Goal: Complete application form

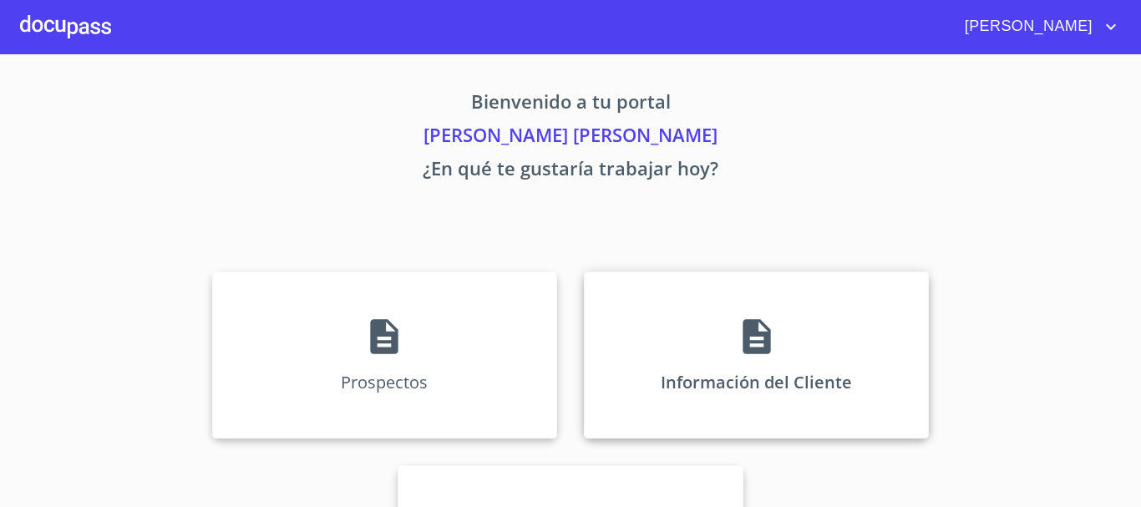
click at [681, 331] on div "Información del Cliente" at bounding box center [756, 354] width 345 height 167
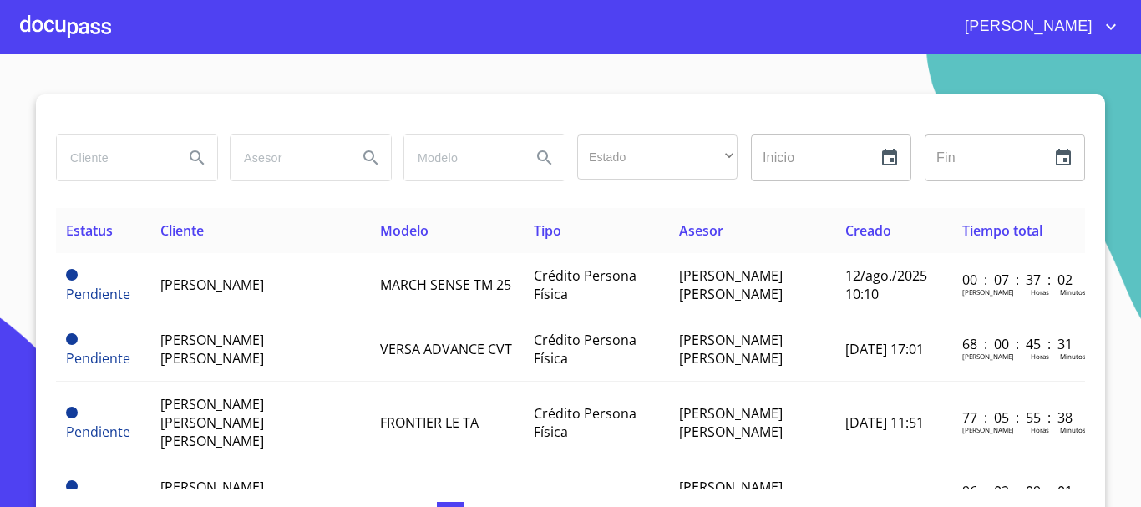
click at [119, 173] on input "search" at bounding box center [114, 157] width 114 height 45
type input "ADA"
click at [181, 172] on button "Search" at bounding box center [197, 158] width 40 height 40
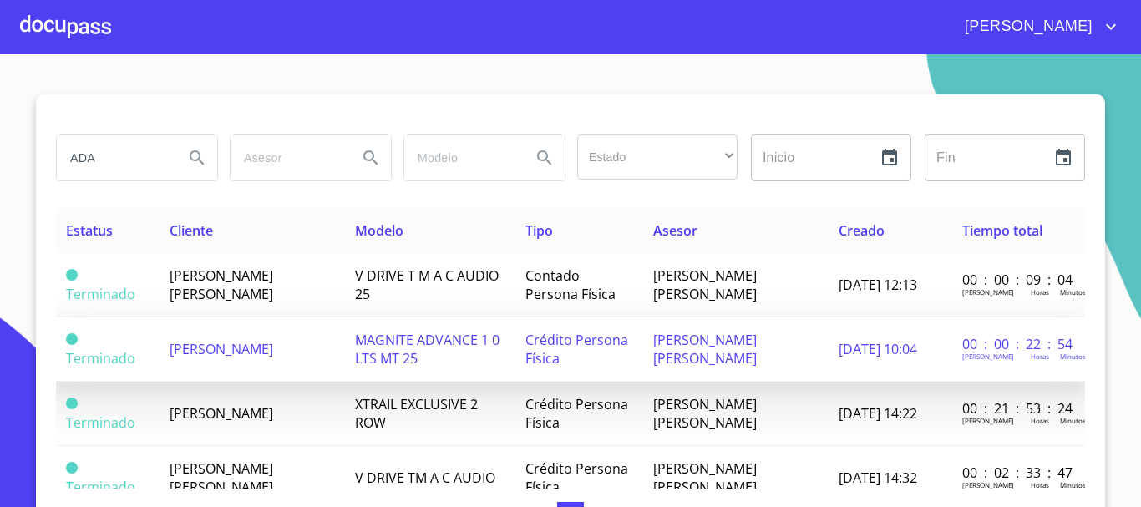
click at [259, 344] on span "[PERSON_NAME]" at bounding box center [222, 349] width 104 height 18
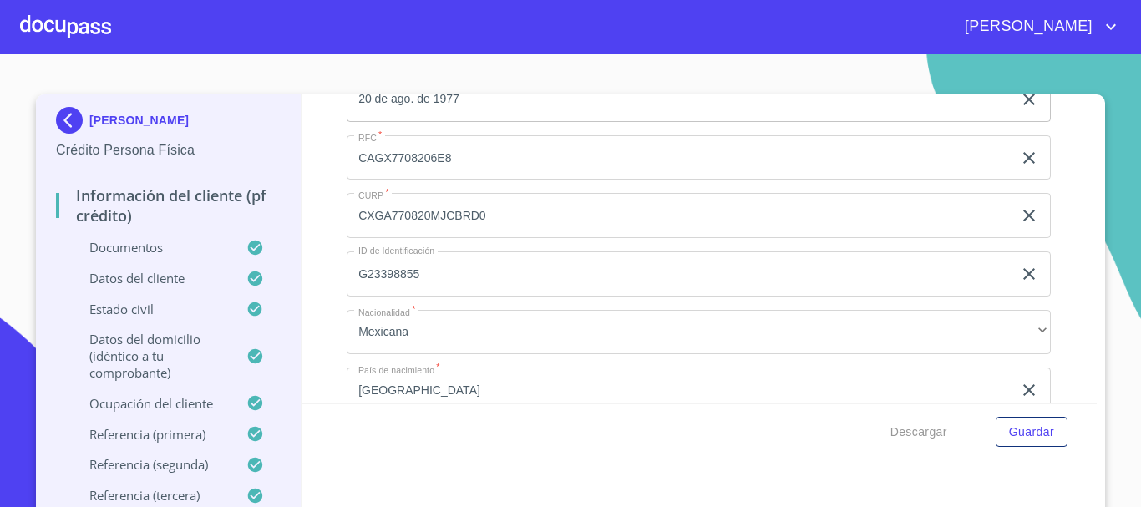
scroll to position [2338, 0]
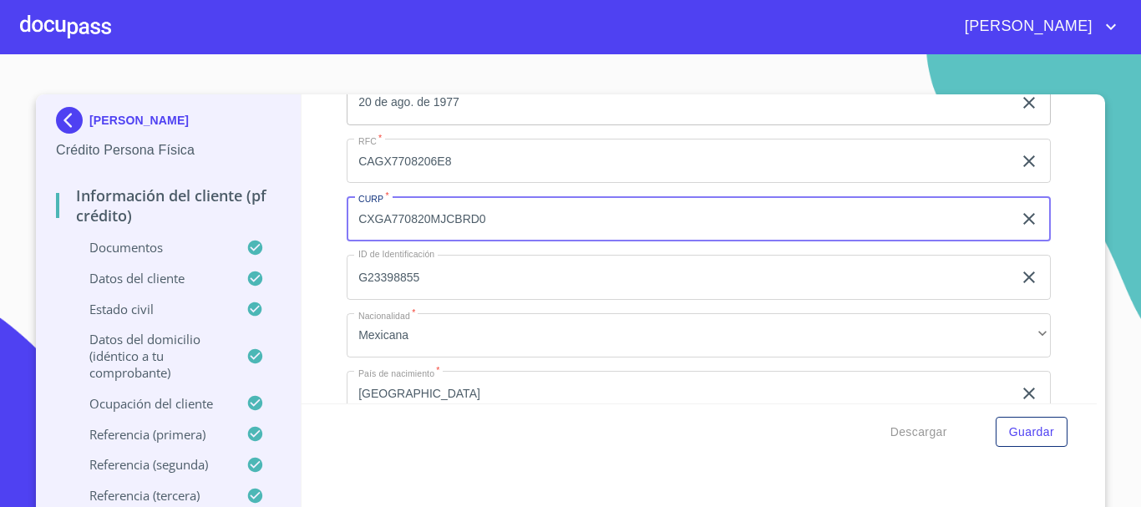
click at [395, 212] on input "CXGA770820MJCBRD0" at bounding box center [680, 218] width 666 height 45
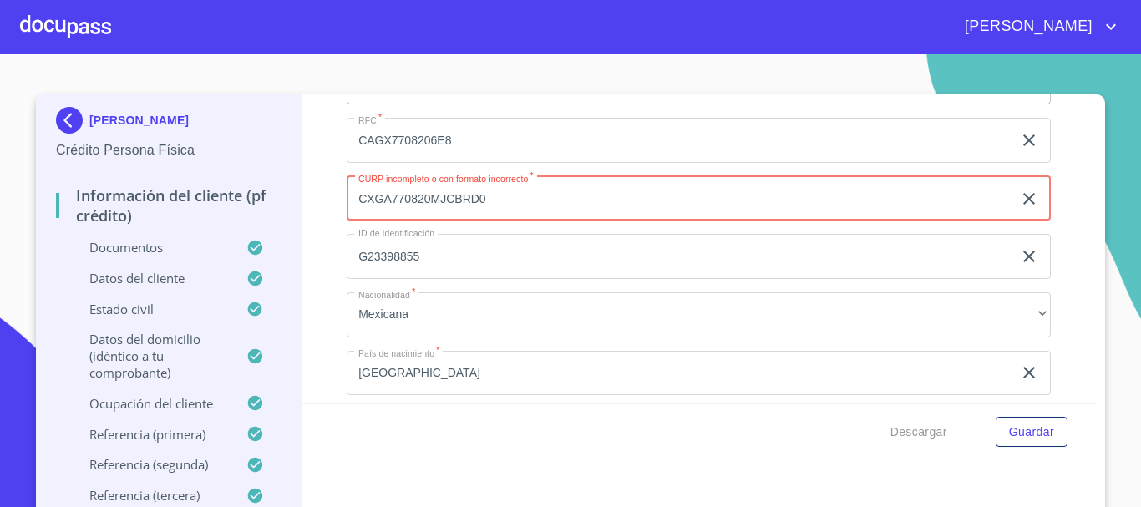
scroll to position [0, 0]
click at [506, 253] on div "Apellido [PERSON_NAME]   * [PERSON_NAME] ​ Apellido Materno   * [PERSON_NAME] ​…" at bounding box center [699, 199] width 704 height 770
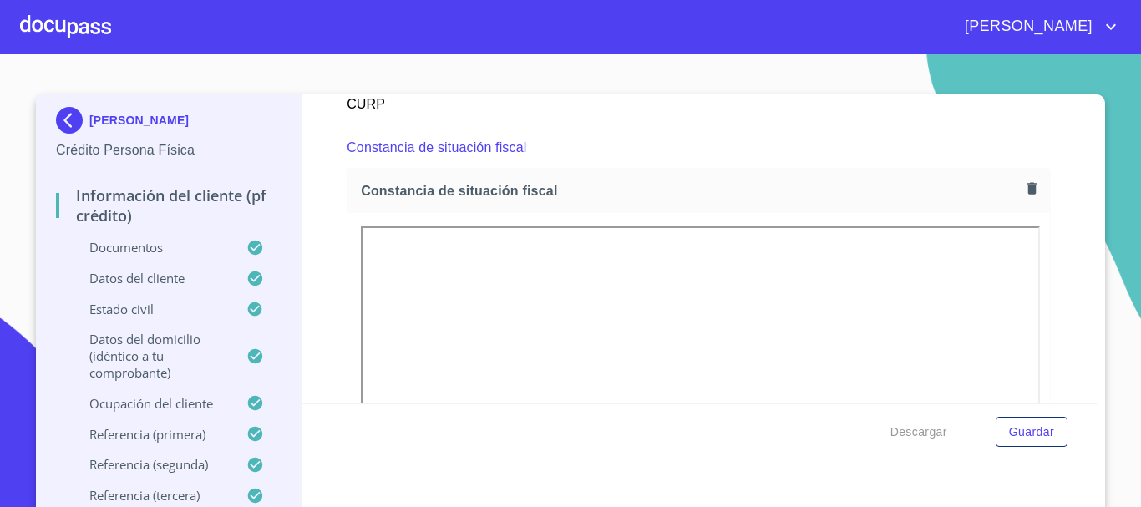
scroll to position [4182, 0]
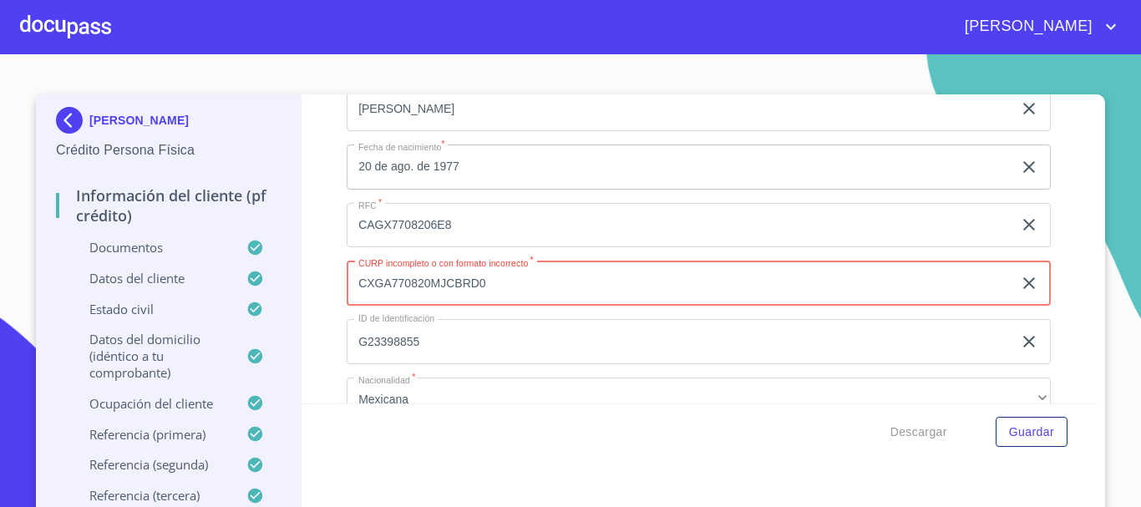
click at [427, 306] on input "CXGA770820MJCBRD0" at bounding box center [680, 283] width 666 height 45
paste input "6"
type input "CXGA770820MJCBRD06"
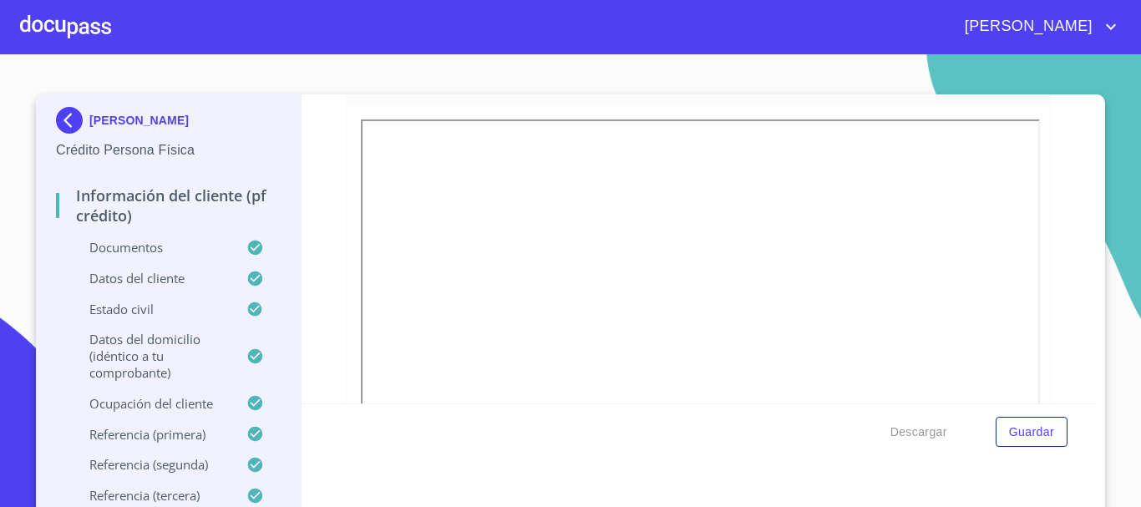
scroll to position [3897, 0]
click at [1024, 81] on icon "button" at bounding box center [1032, 73] width 16 height 16
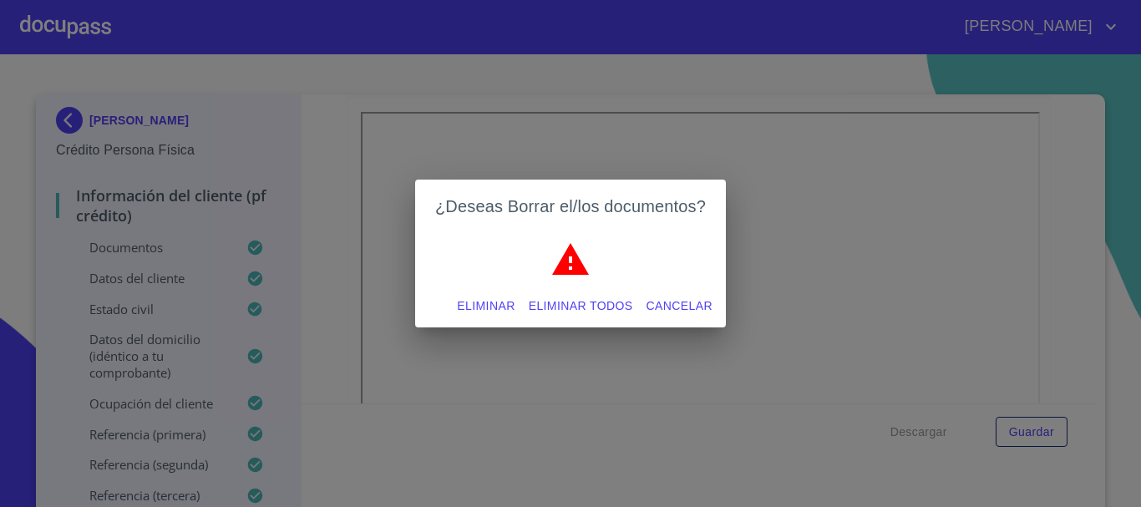
click at [503, 301] on span "Eliminar" at bounding box center [486, 306] width 58 height 21
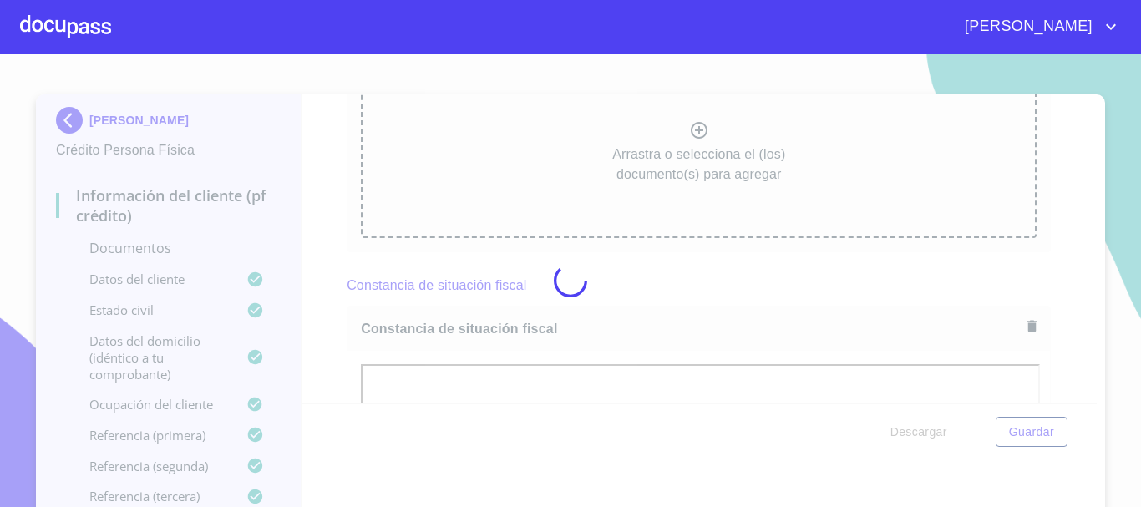
scroll to position [3884, 0]
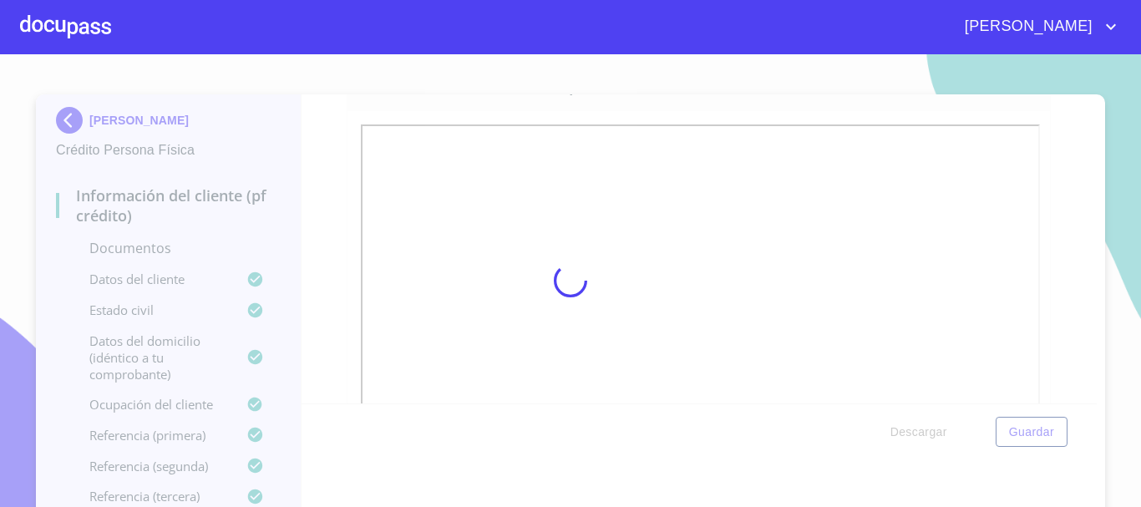
click at [1033, 452] on div at bounding box center [570, 280] width 1141 height 453
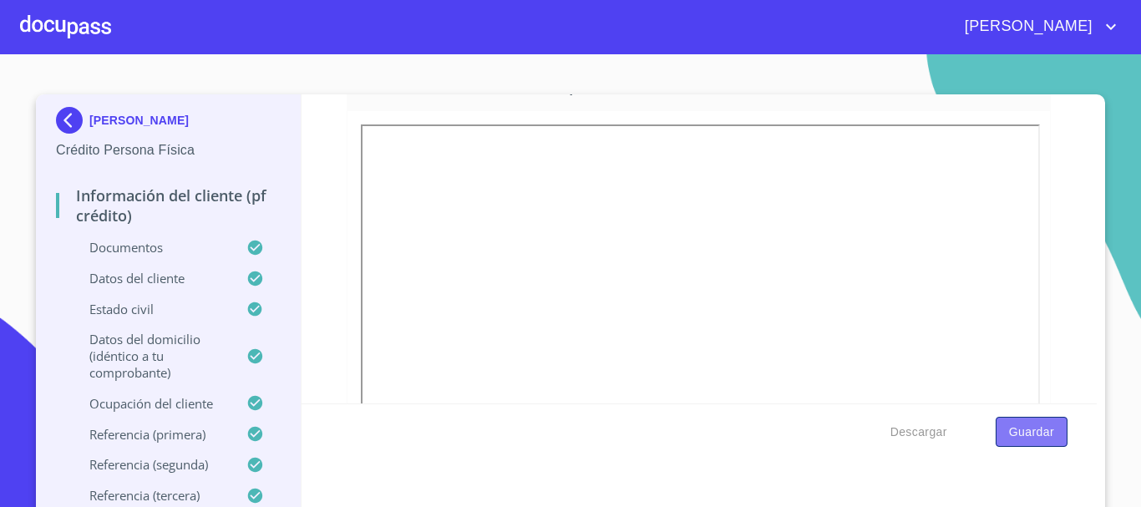
click at [1033, 436] on span "Guardar" at bounding box center [1031, 432] width 45 height 21
